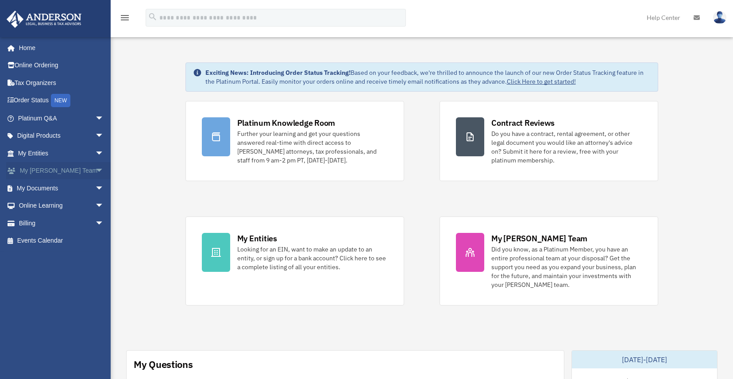
click at [95, 170] on span "arrow_drop_down" at bounding box center [104, 171] width 18 height 18
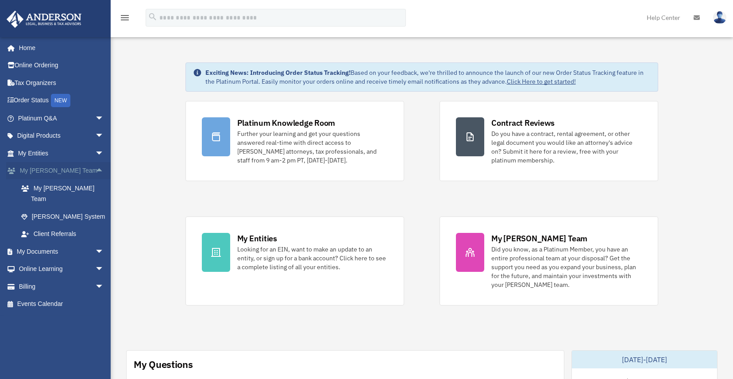
click at [95, 169] on span "arrow_drop_up" at bounding box center [104, 171] width 18 height 18
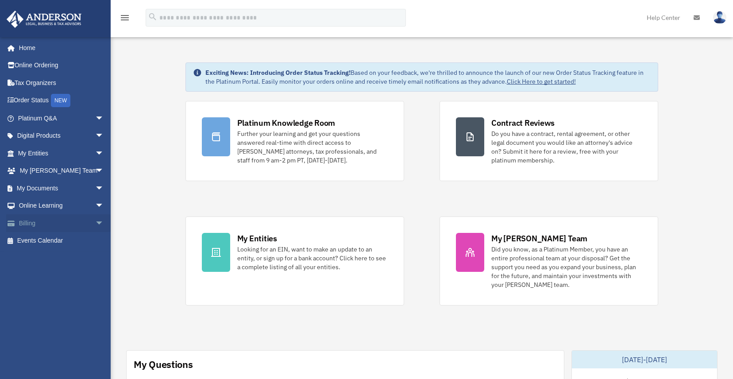
click at [95, 222] on span "arrow_drop_down" at bounding box center [104, 223] width 18 height 18
click at [95, 222] on span "arrow_drop_up" at bounding box center [104, 223] width 18 height 18
click at [95, 204] on span "arrow_drop_down" at bounding box center [104, 206] width 18 height 18
click at [36, 256] on link "Resources" at bounding box center [64, 258] width 105 height 18
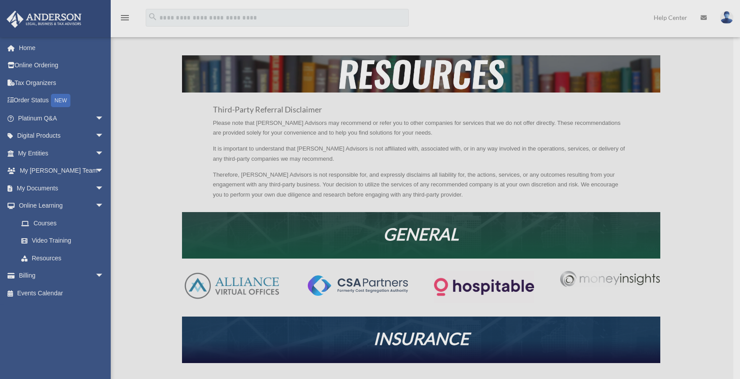
click at [161, 183] on div "x" at bounding box center [370, 189] width 740 height 379
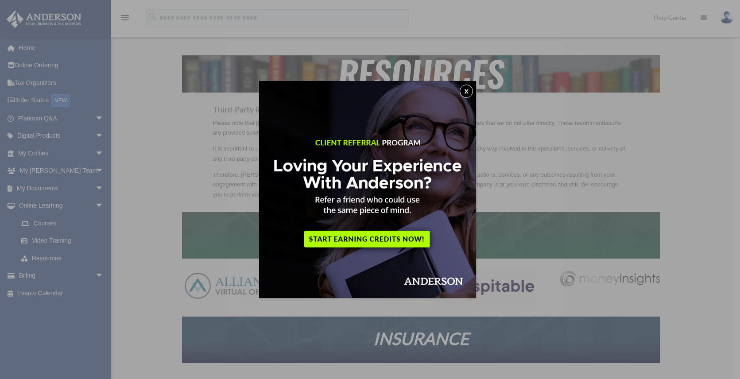
click at [470, 88] on button "x" at bounding box center [466, 91] width 13 height 13
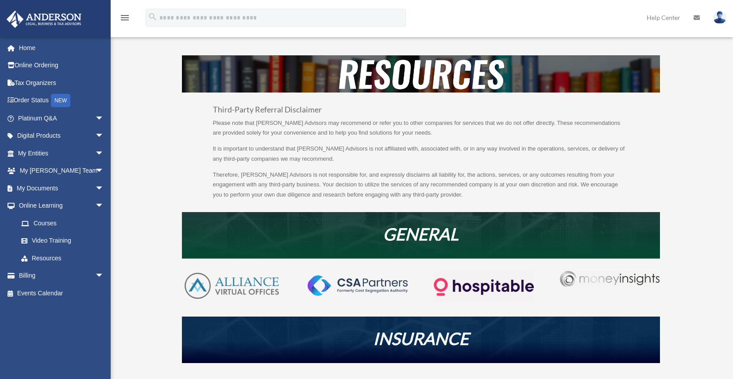
click at [150, 166] on div "Third-Party Referral Disclaimer Please note that Anderson Advisors may recommen…" at bounding box center [421, 330] width 603 height 551
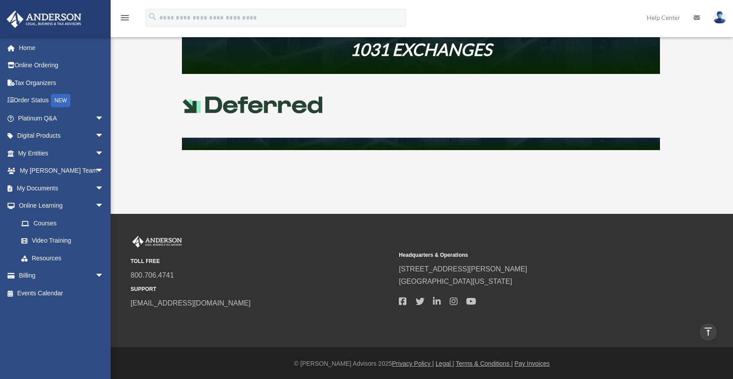
scroll to position [433, 0]
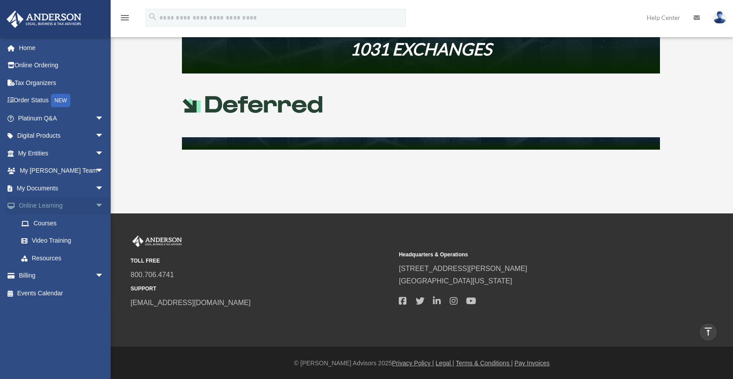
click at [95, 204] on span "arrow_drop_down" at bounding box center [104, 206] width 18 height 18
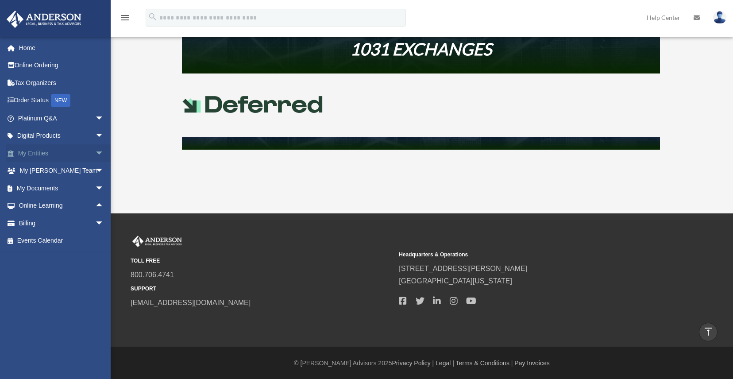
click at [95, 150] on span "arrow_drop_down" at bounding box center [104, 153] width 18 height 18
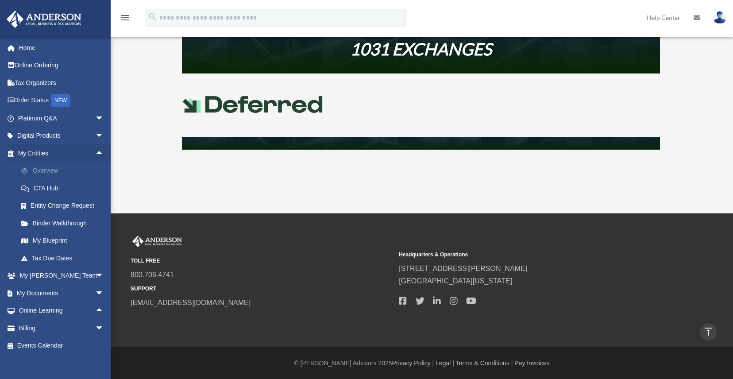
click at [53, 171] on link "Overview" at bounding box center [64, 171] width 105 height 18
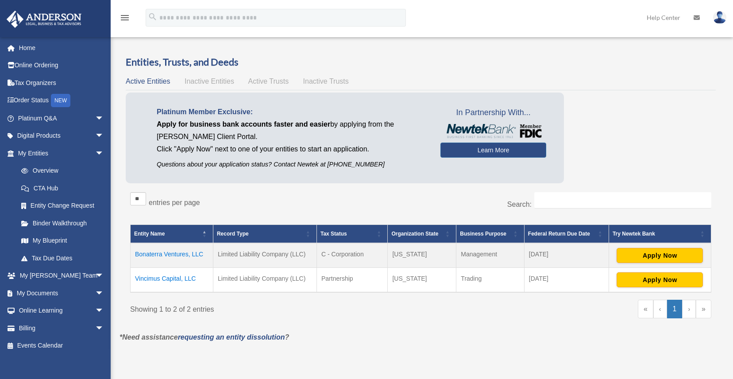
click at [274, 81] on span "Active Trusts" at bounding box center [268, 81] width 41 height 8
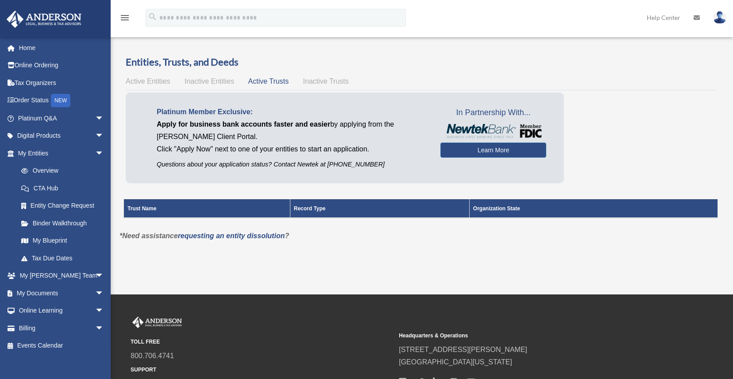
click at [325, 82] on span "Inactive Trusts" at bounding box center [326, 81] width 46 height 8
click at [206, 84] on span "Inactive Entities" at bounding box center [210, 81] width 50 height 8
click at [154, 81] on span "Active Entities" at bounding box center [148, 81] width 44 height 8
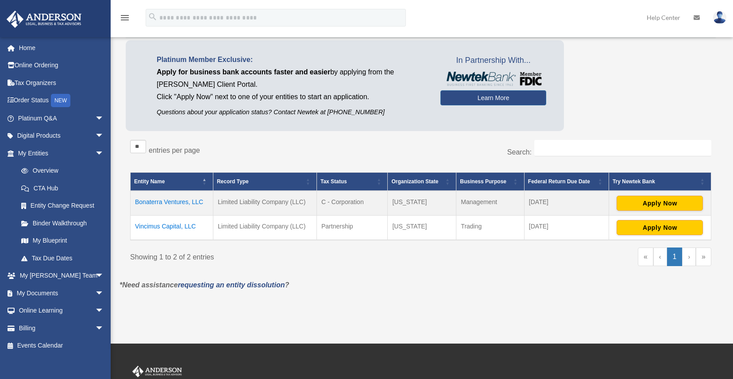
scroll to position [35, 0]
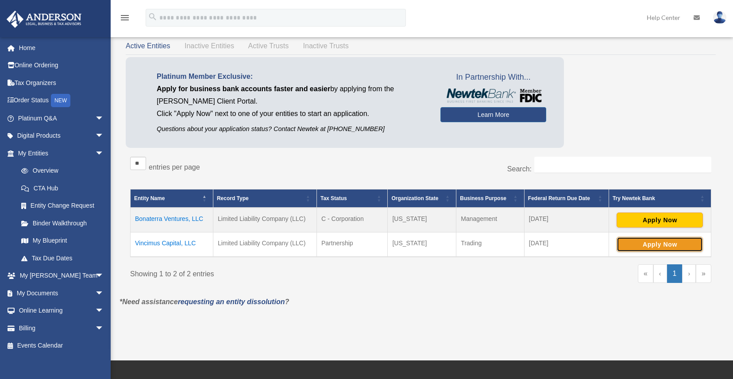
click at [675, 247] on button "Apply Now" at bounding box center [660, 244] width 86 height 15
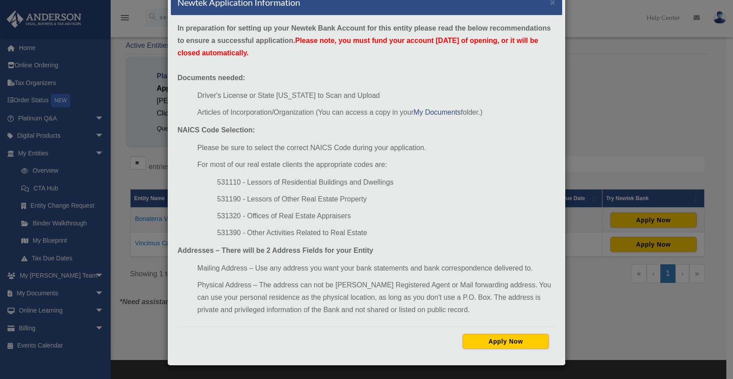
scroll to position [53, 0]
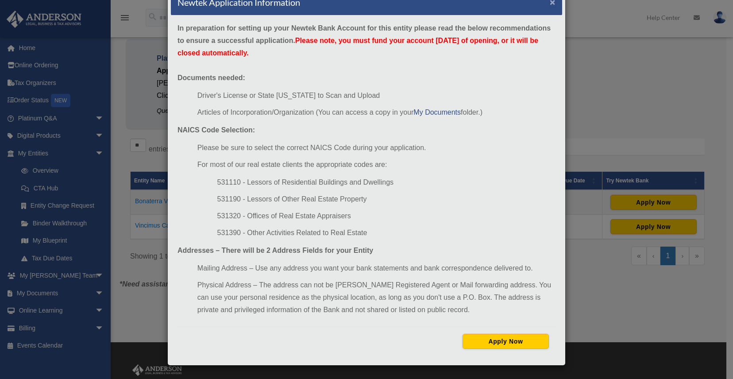
click at [550, 3] on button "×" at bounding box center [553, 1] width 6 height 9
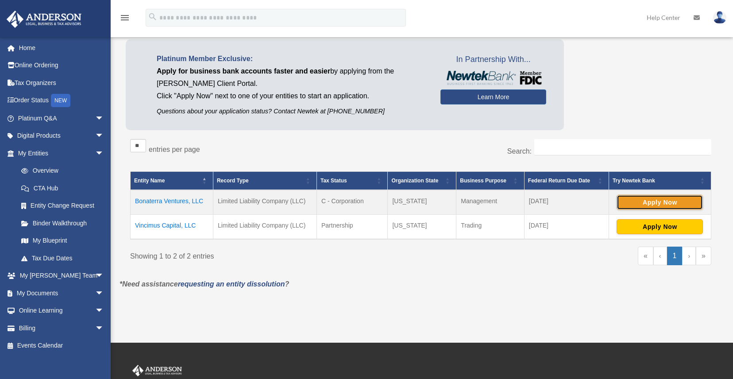
click at [660, 204] on button "Apply Now" at bounding box center [660, 202] width 86 height 15
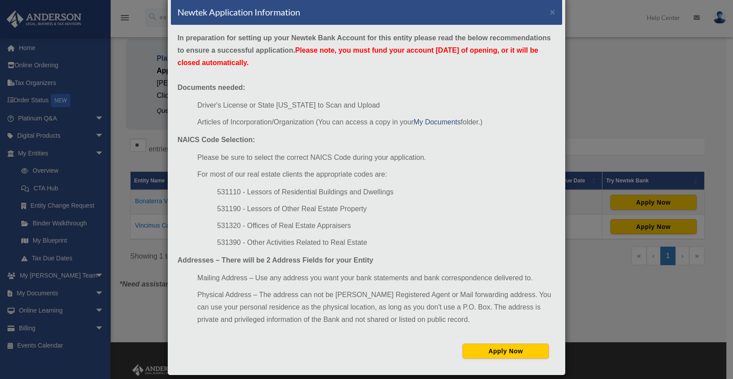
scroll to position [0, 0]
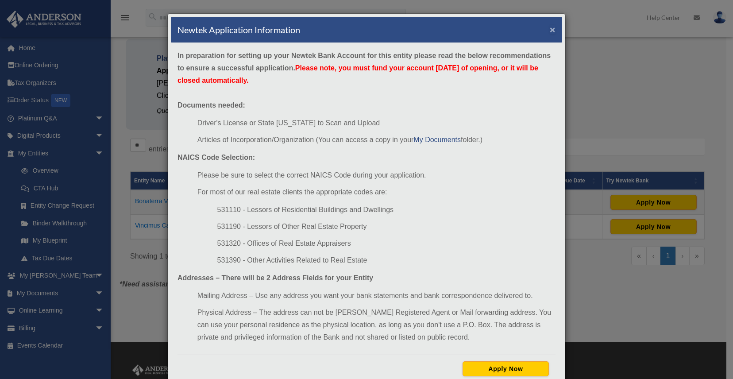
click at [550, 33] on button "×" at bounding box center [553, 29] width 6 height 9
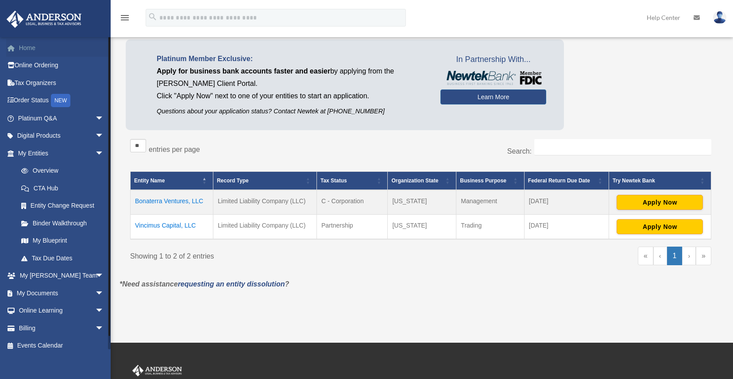
click at [30, 49] on link "Home" at bounding box center [61, 48] width 111 height 18
